Goal: Information Seeking & Learning: Learn about a topic

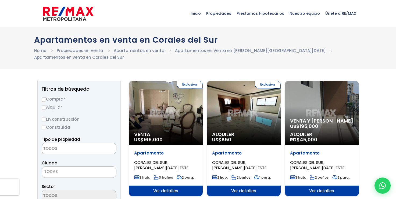
select select
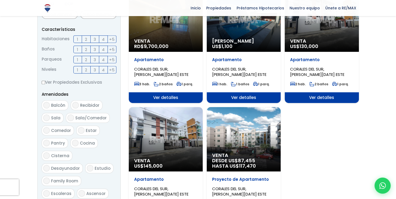
scroll to position [242, 0]
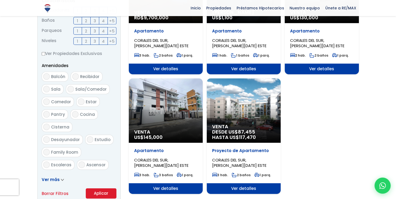
click at [239, 111] on div "Venta DESDE US$ 87,455 HASTA US$ 117,470" at bounding box center [244, 110] width 74 height 64
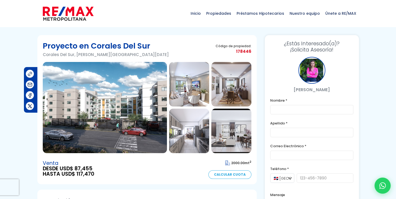
click at [189, 86] on img at bounding box center [189, 84] width 40 height 45
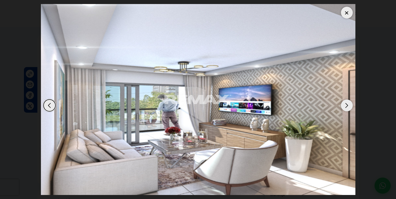
click at [189, 86] on img "2 / 6" at bounding box center [198, 99] width 314 height 191
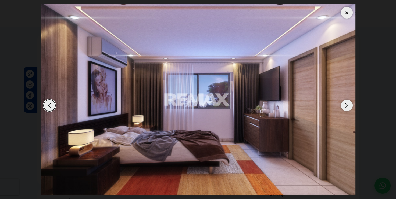
click at [345, 106] on div "Next slide" at bounding box center [347, 106] width 12 height 12
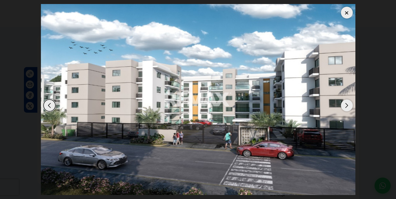
click at [345, 105] on div "Next slide" at bounding box center [347, 106] width 12 height 12
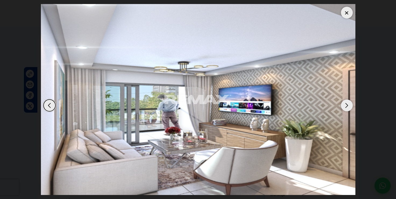
click at [345, 105] on div "Next slide" at bounding box center [347, 106] width 12 height 12
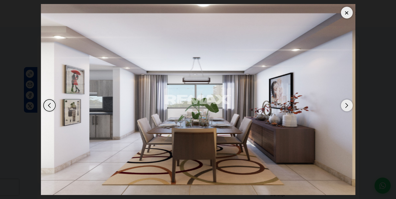
click at [345, 105] on div "Next slide" at bounding box center [347, 106] width 12 height 12
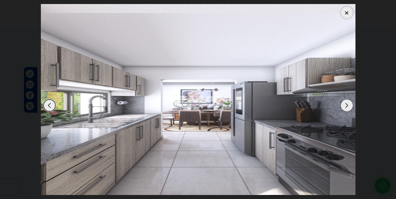
click at [345, 105] on div "Next slide" at bounding box center [347, 106] width 12 height 12
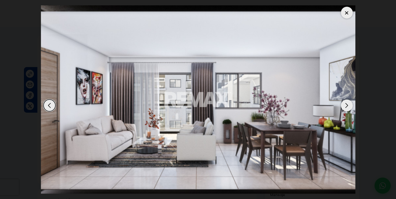
click at [346, 106] on div "Next slide" at bounding box center [347, 106] width 12 height 12
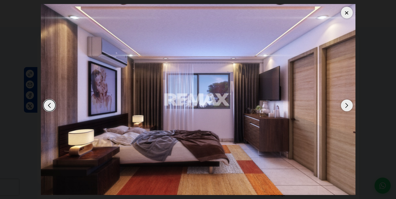
click at [347, 107] on div "Next slide" at bounding box center [347, 106] width 12 height 12
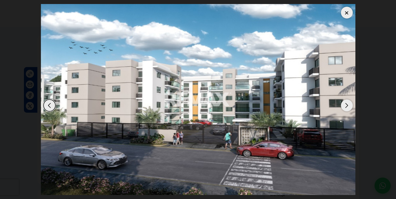
click at [348, 105] on div "Next slide" at bounding box center [347, 106] width 12 height 12
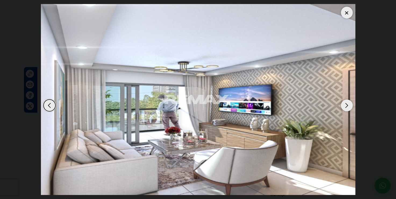
click at [151, 115] on img "2 / 6" at bounding box center [198, 99] width 314 height 191
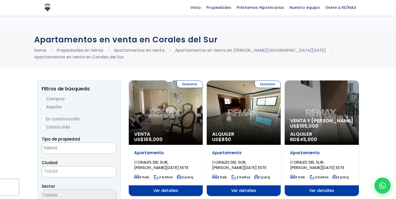
select select
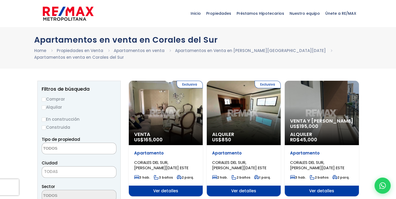
click at [125, 17] on div "Inicio Propiedades Préstamos Hipotecarios Calculadora de préstamos Nuestro equi…" at bounding box center [197, 13] width 321 height 27
